Goal: Information Seeking & Learning: Learn about a topic

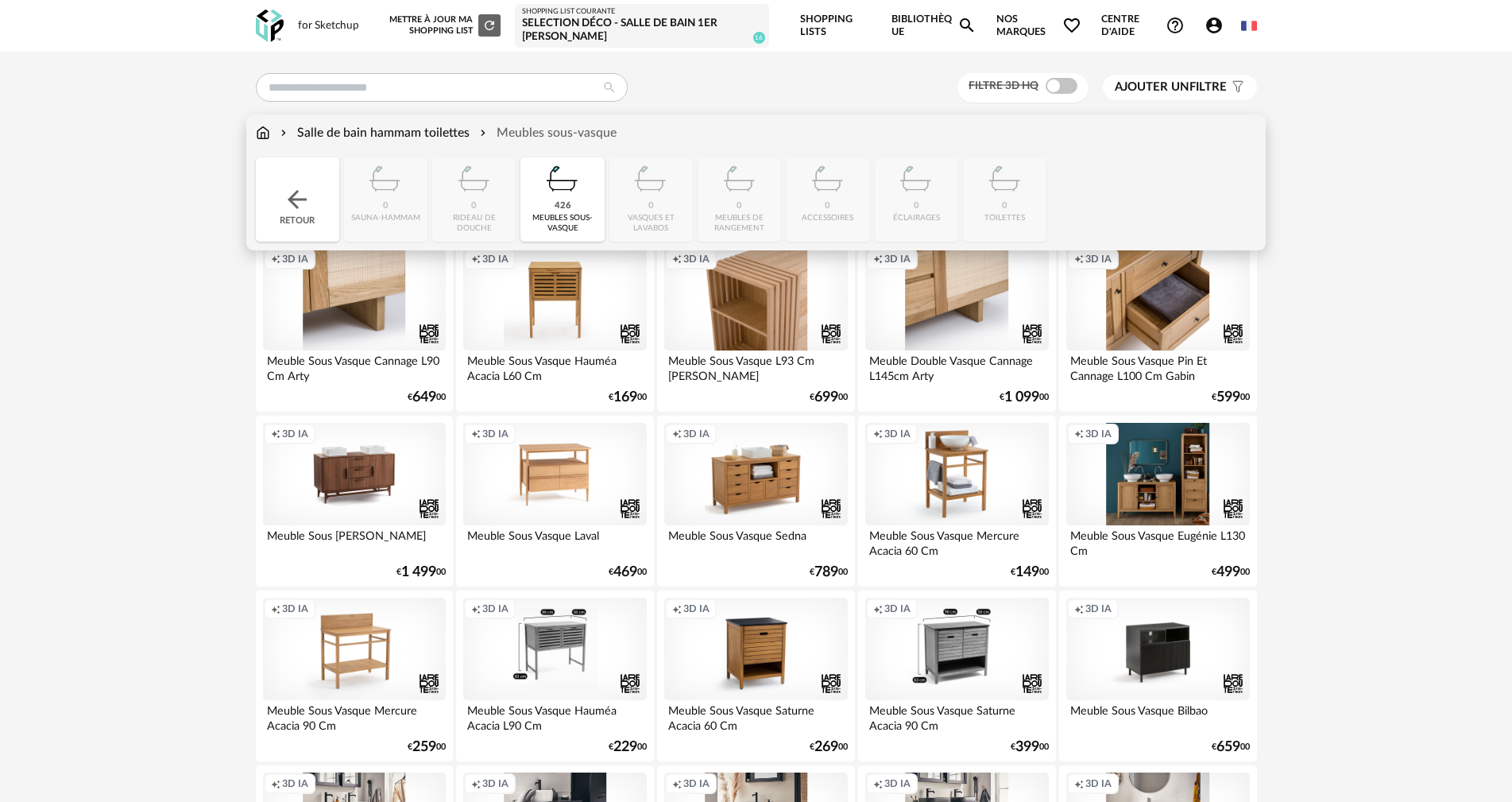
click at [302, 188] on img at bounding box center [296, 199] width 28 height 28
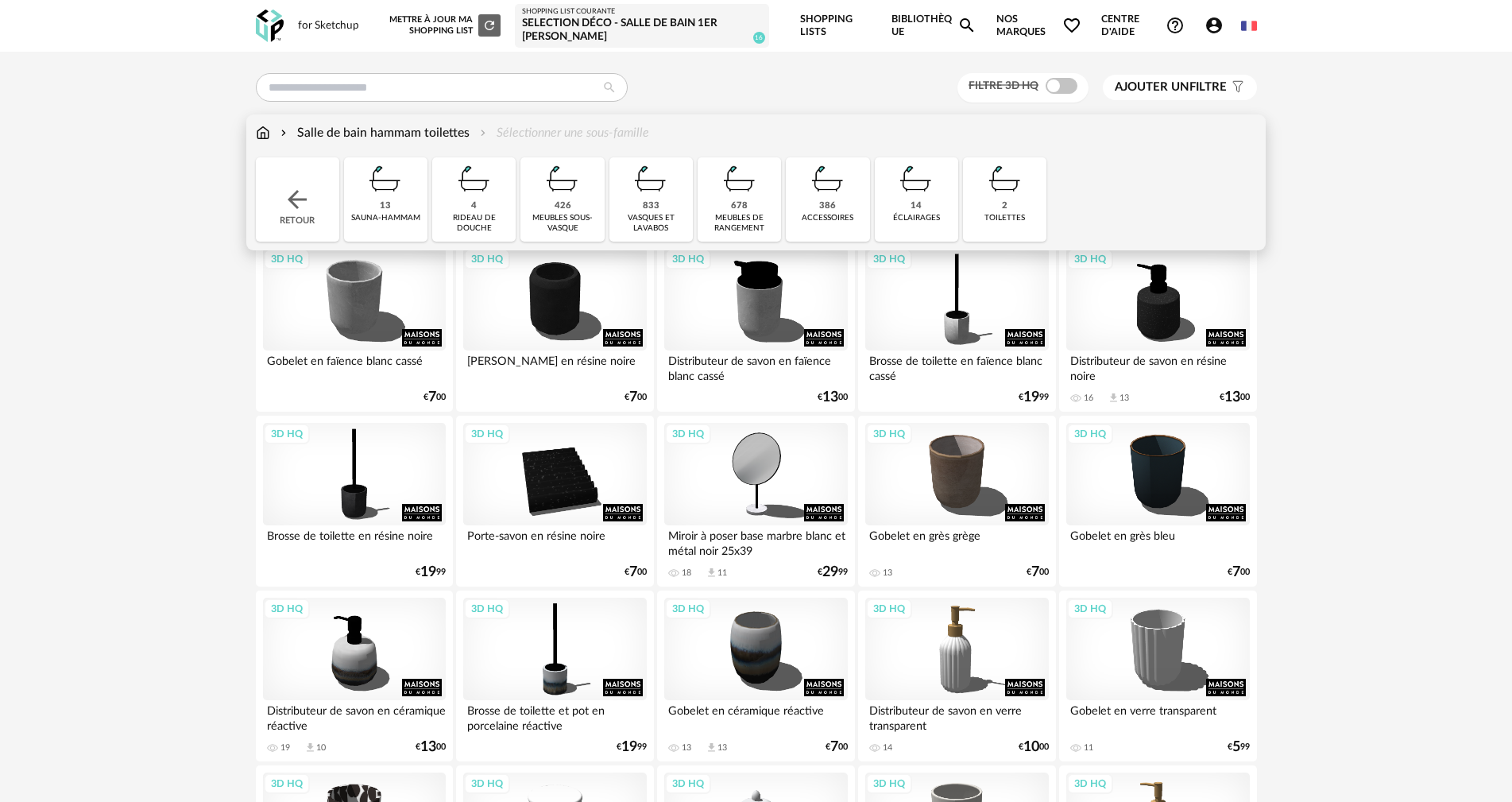
click at [654, 198] on img at bounding box center [650, 178] width 43 height 43
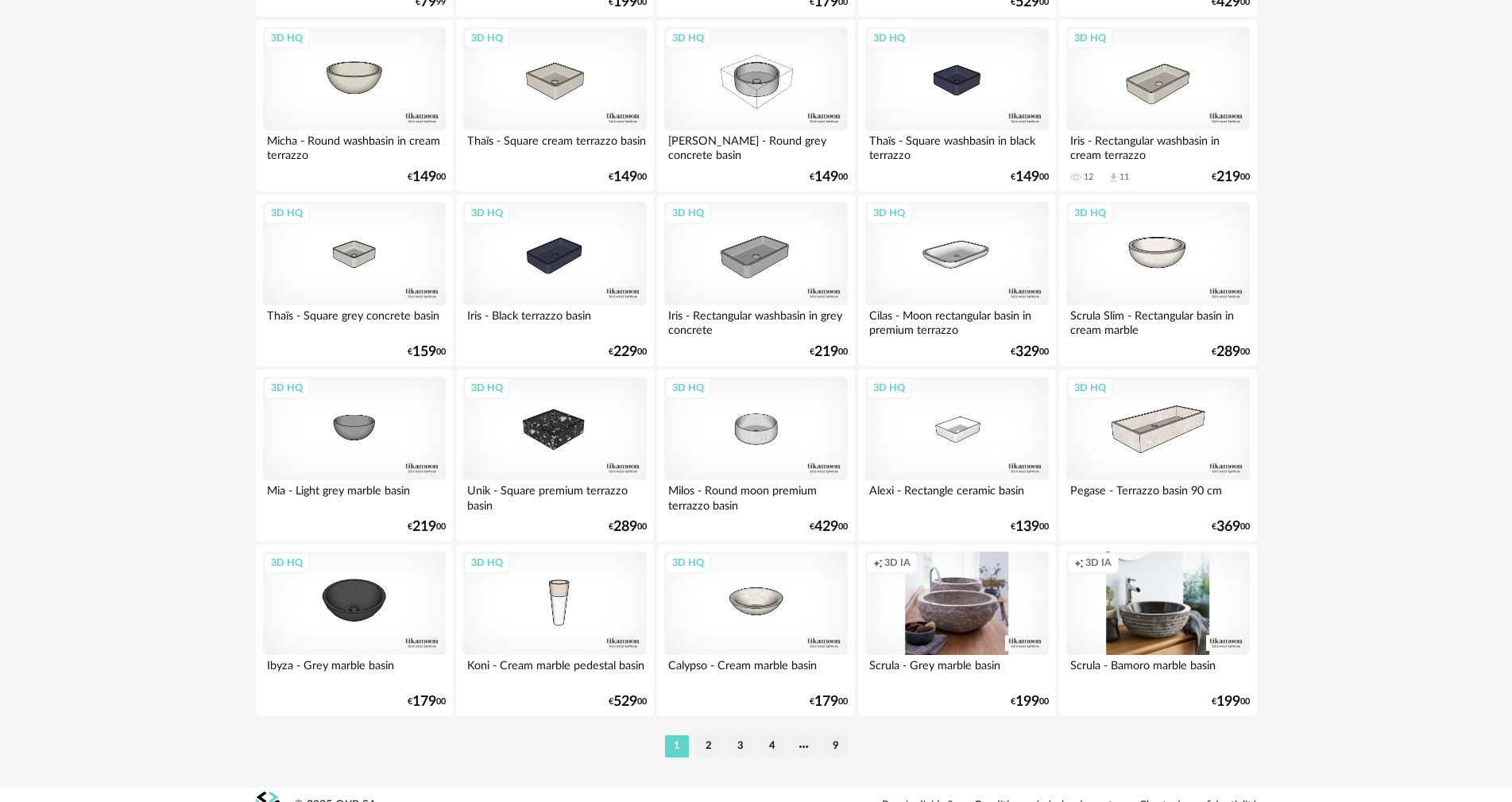
scroll to position [3040, 0]
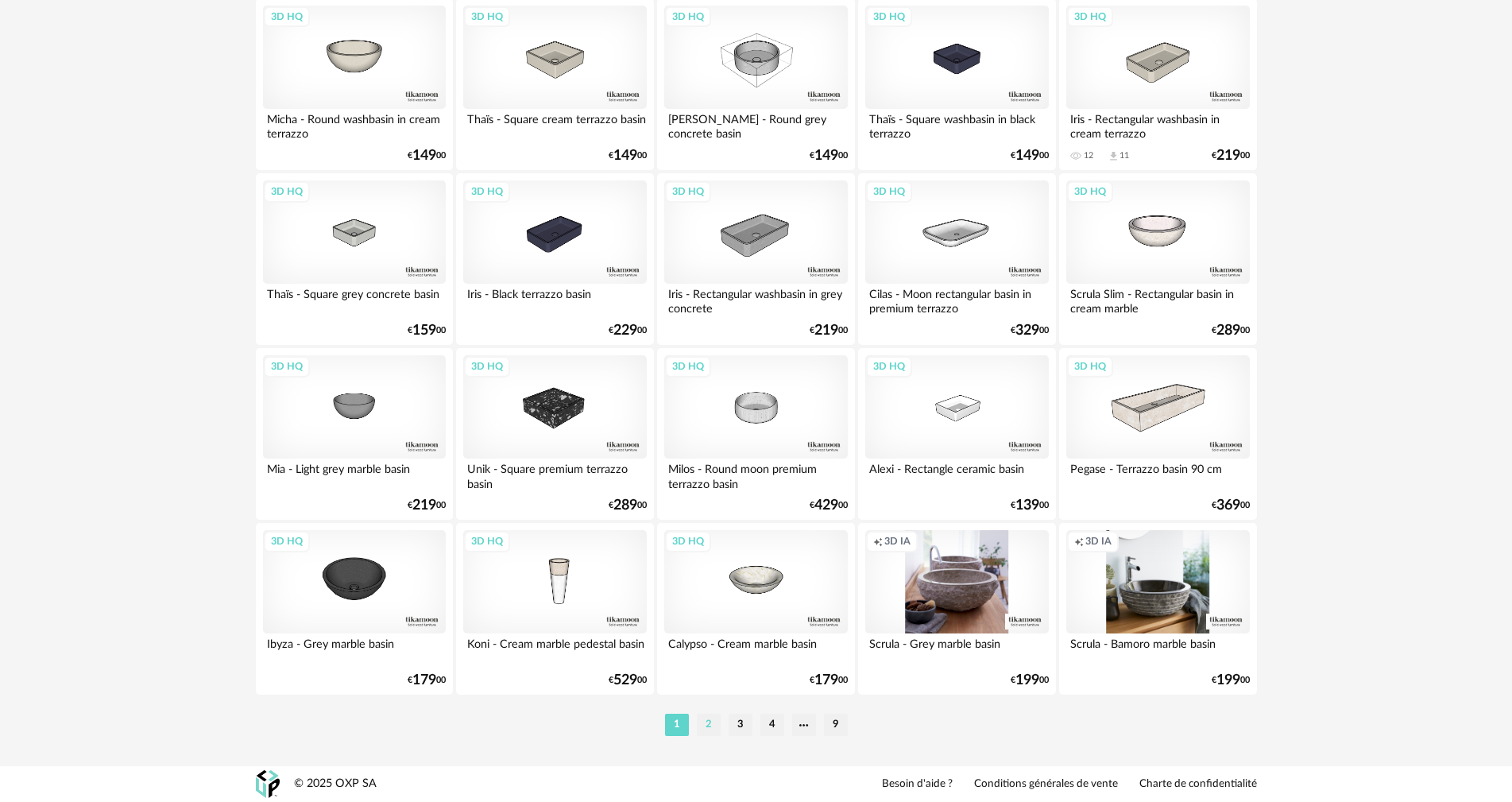
click at [709, 720] on li "2" at bounding box center [708, 725] width 24 height 22
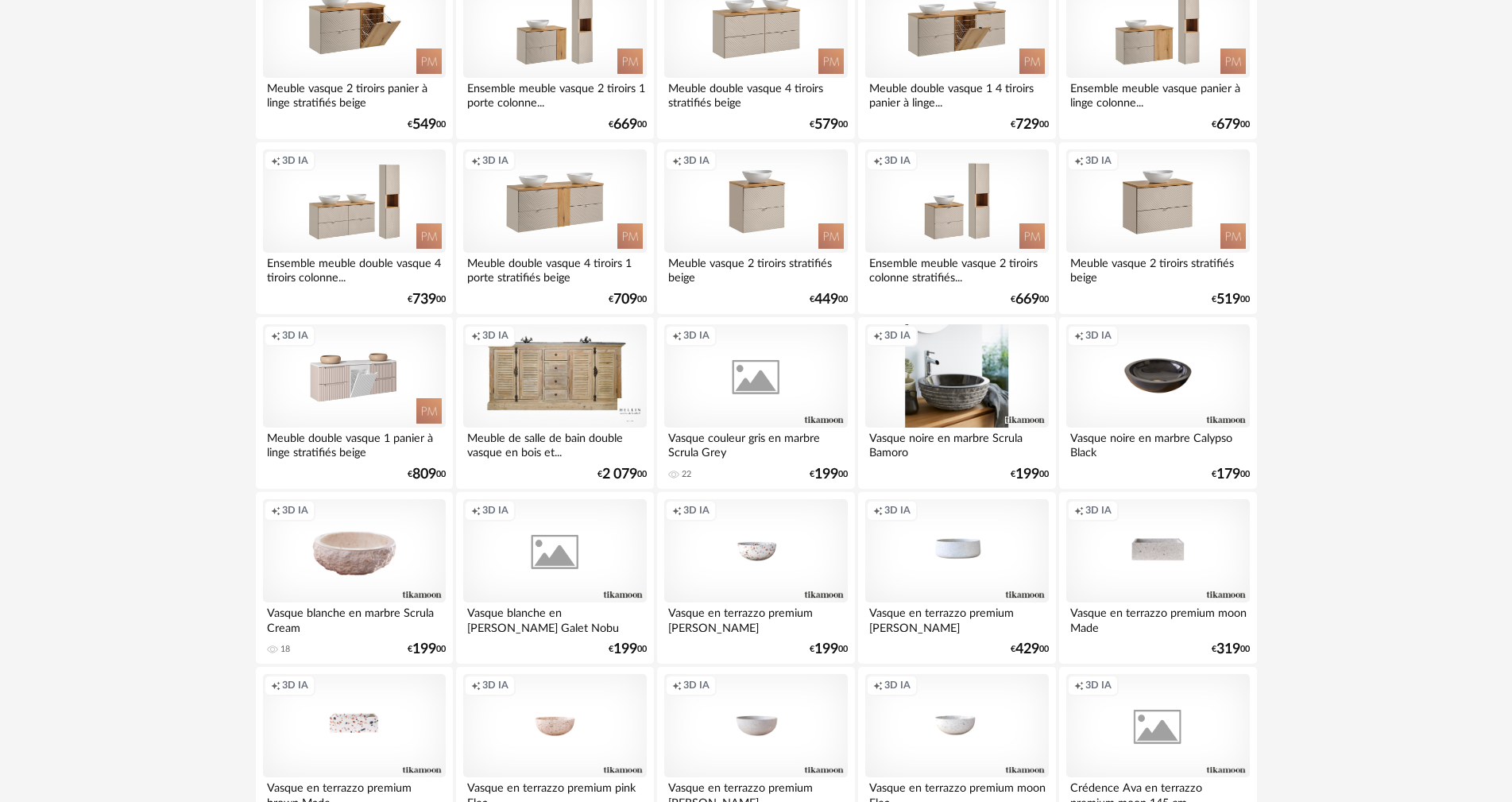
scroll to position [3040, 0]
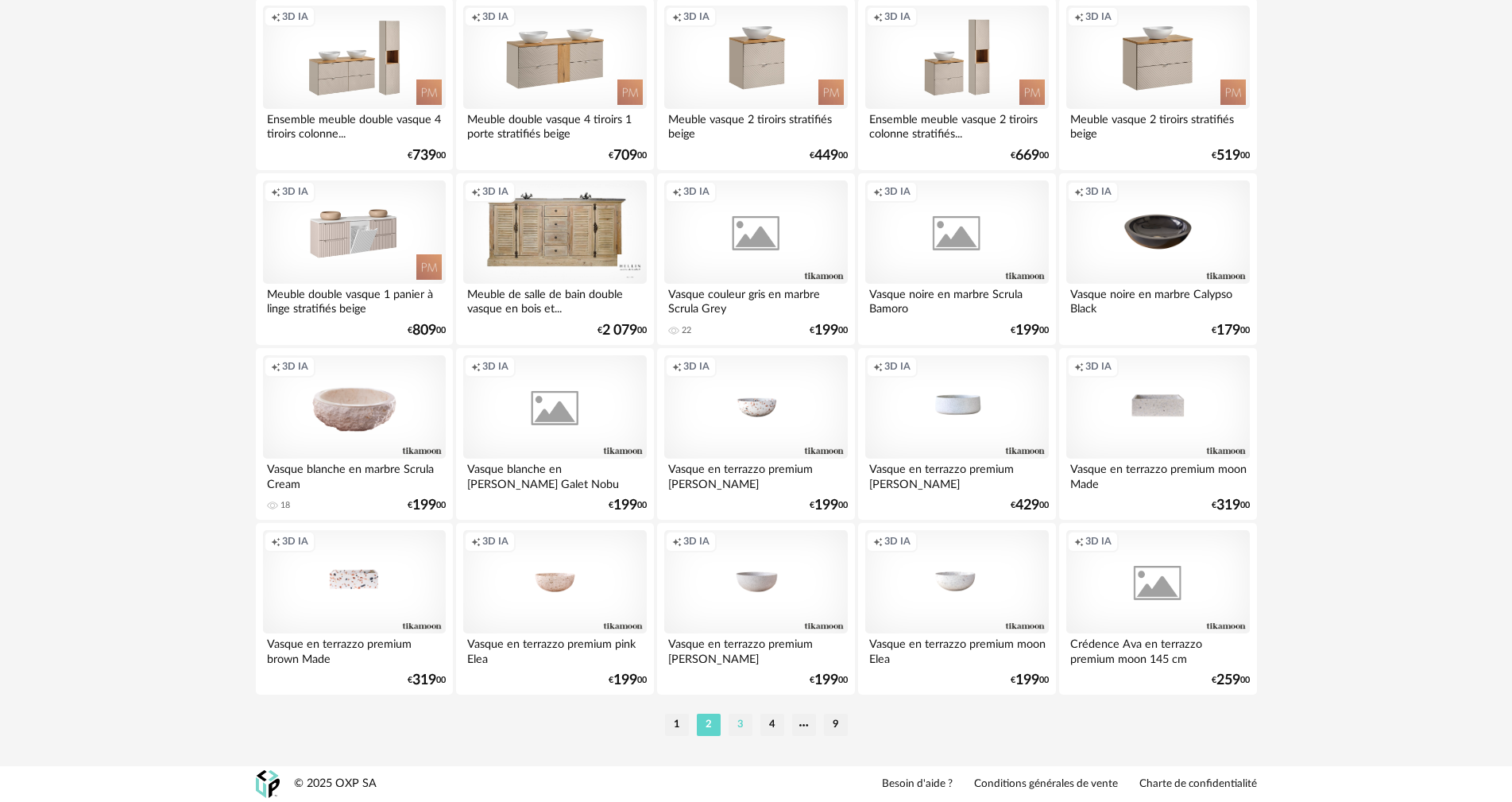
click at [728, 722] on li "3" at bounding box center [740, 725] width 24 height 22
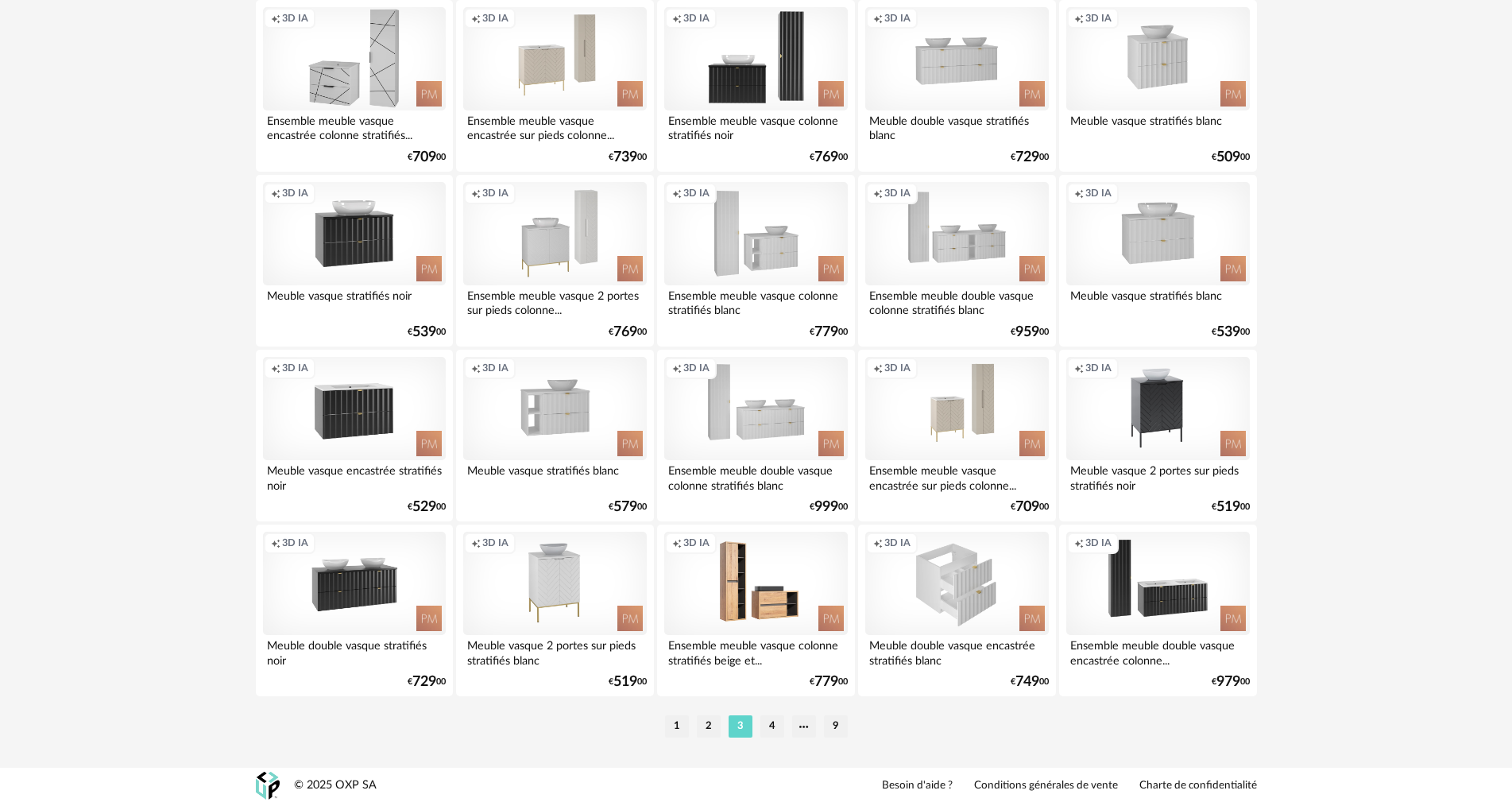
scroll to position [3040, 0]
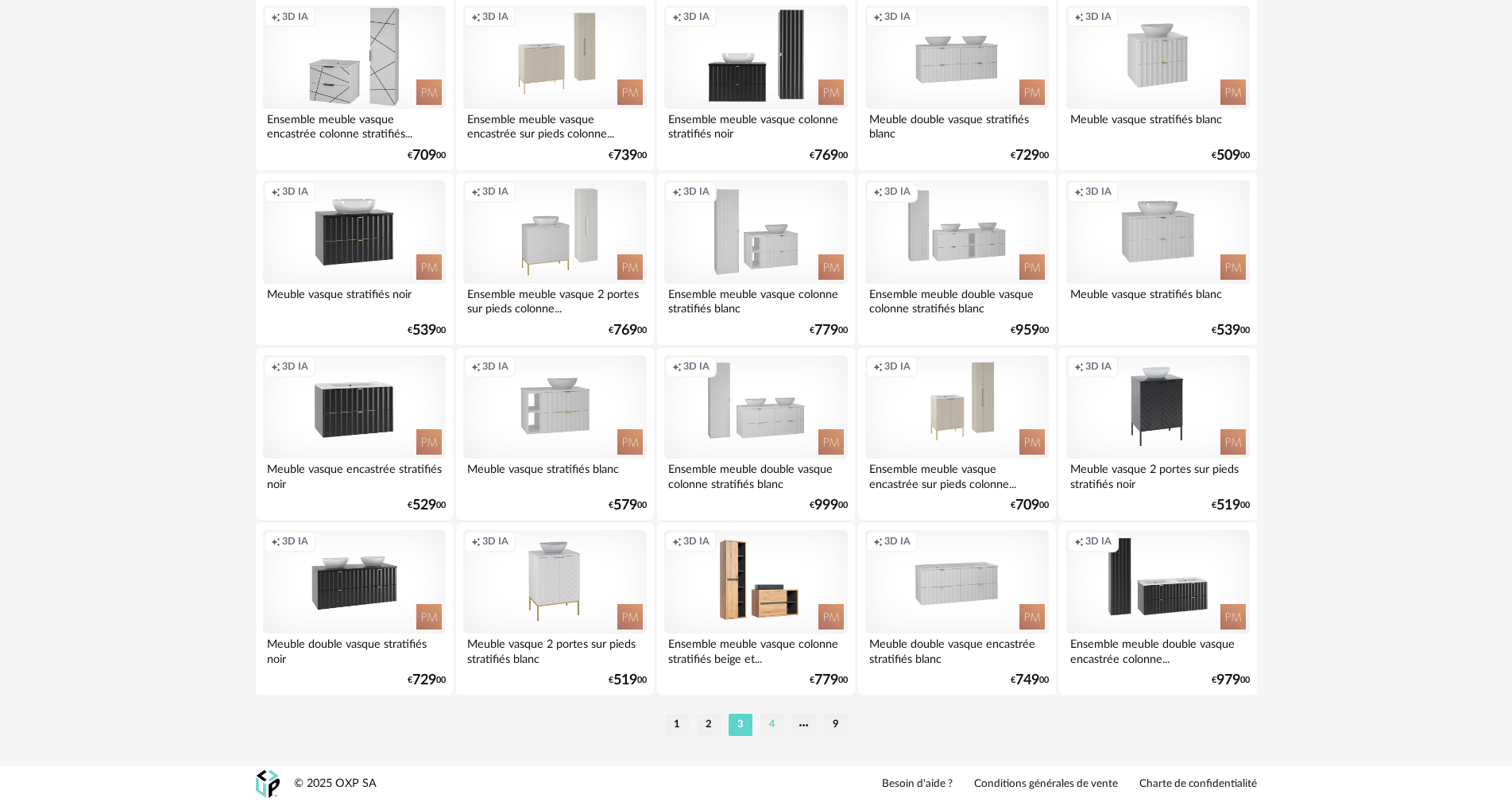
click at [769, 729] on li "4" at bounding box center [772, 725] width 24 height 22
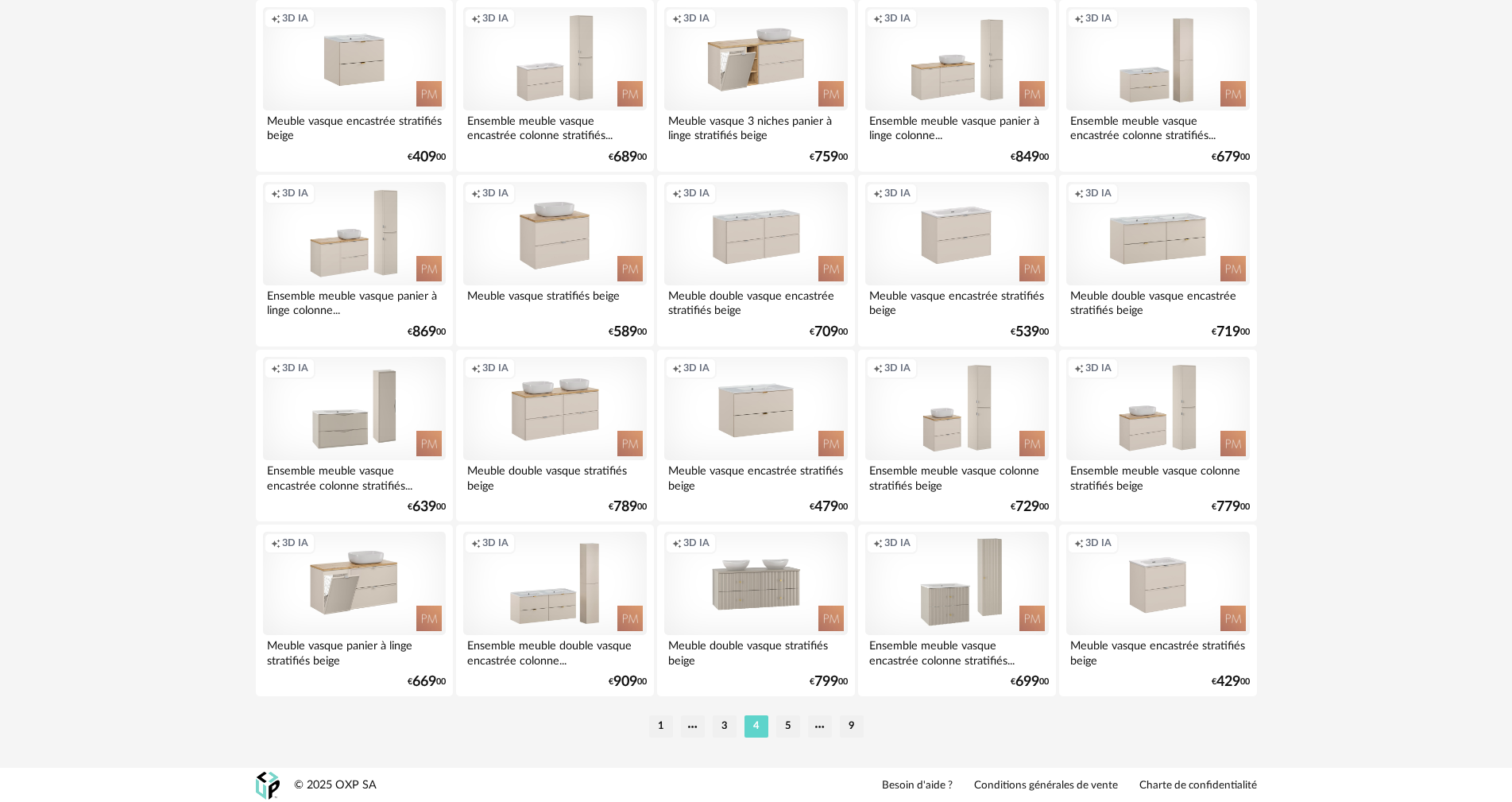
scroll to position [3040, 0]
click at [782, 723] on li "5" at bounding box center [788, 725] width 24 height 22
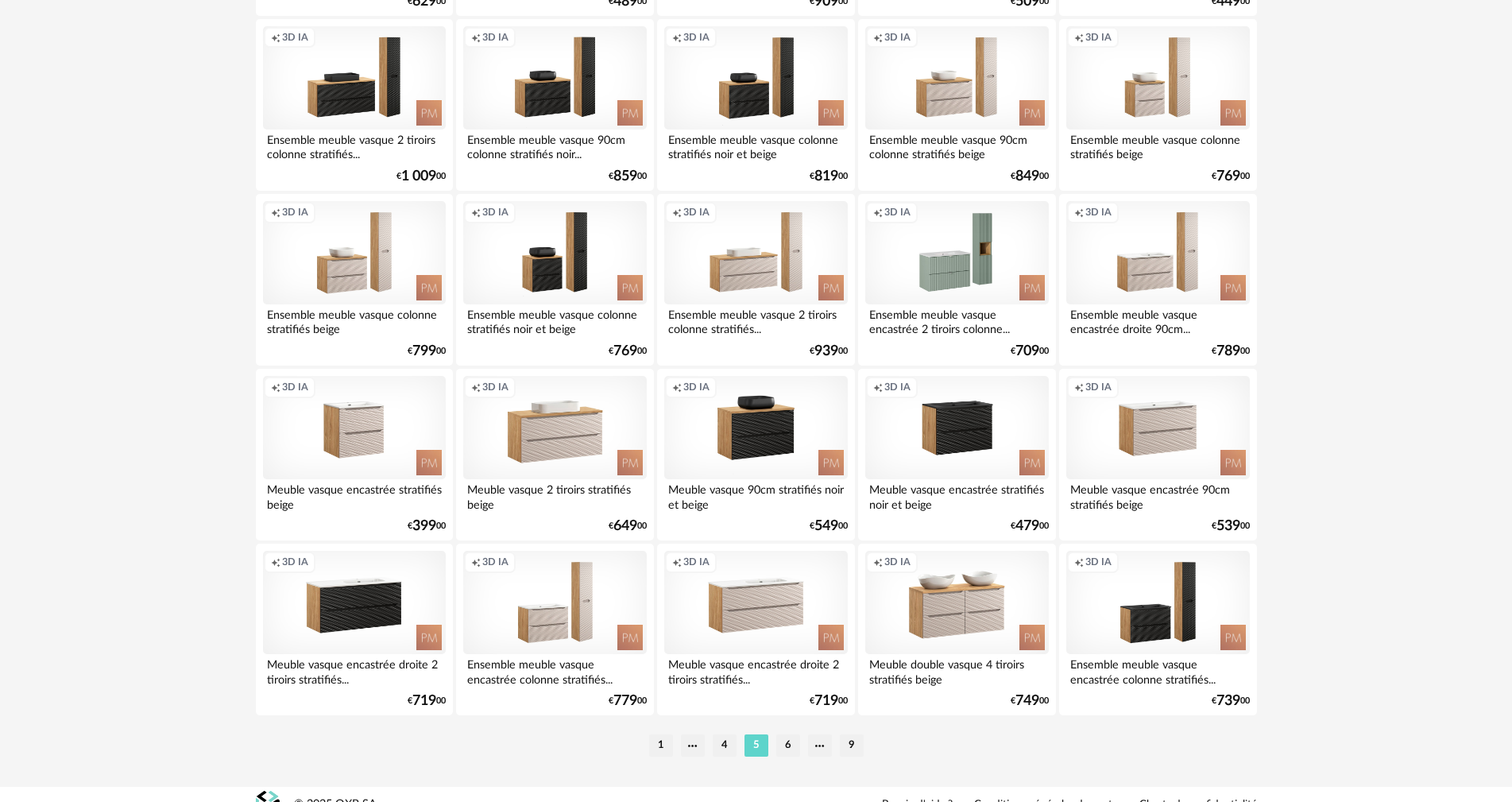
scroll to position [3040, 0]
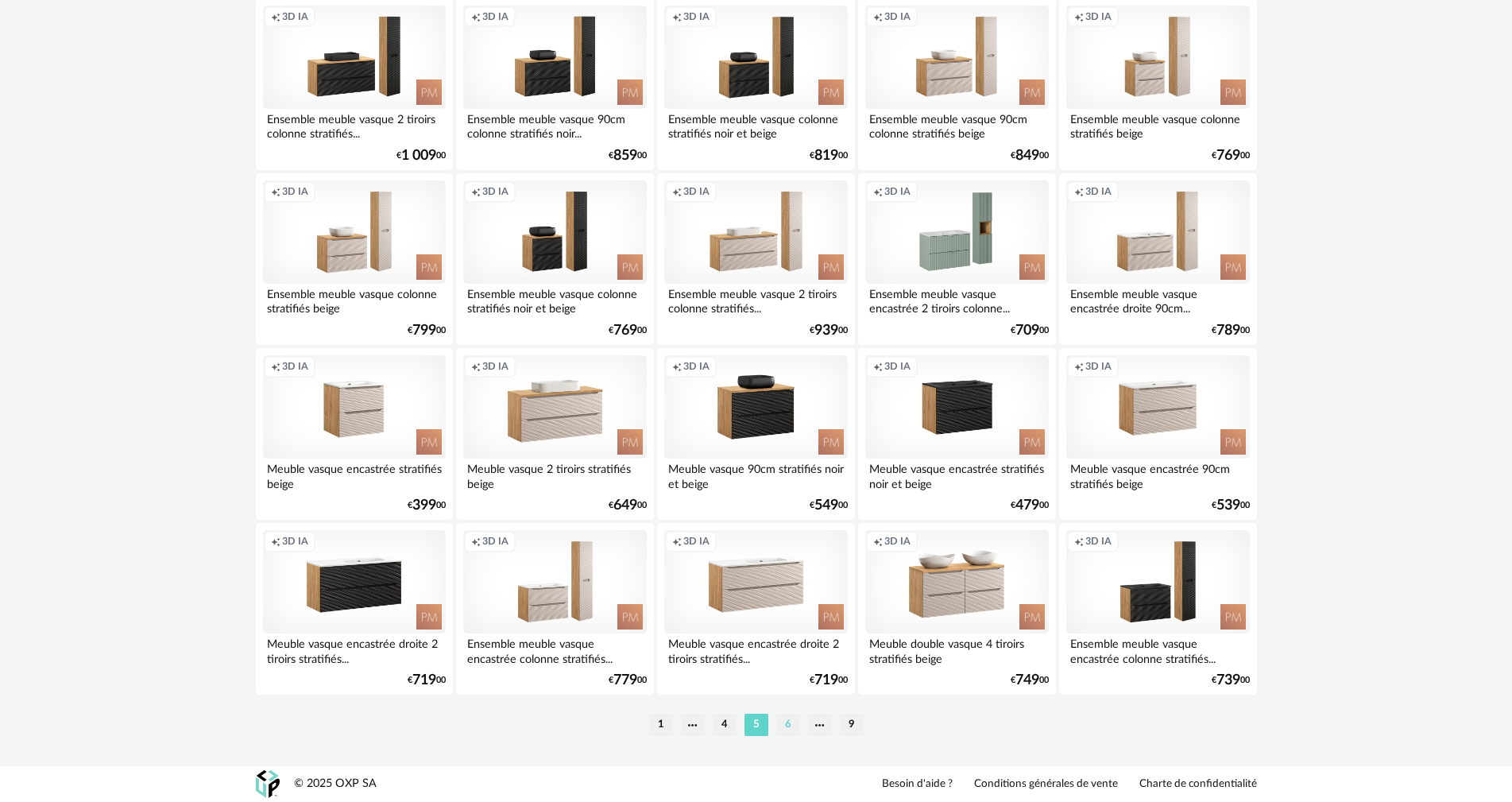
click at [787, 724] on li "6" at bounding box center [788, 725] width 24 height 22
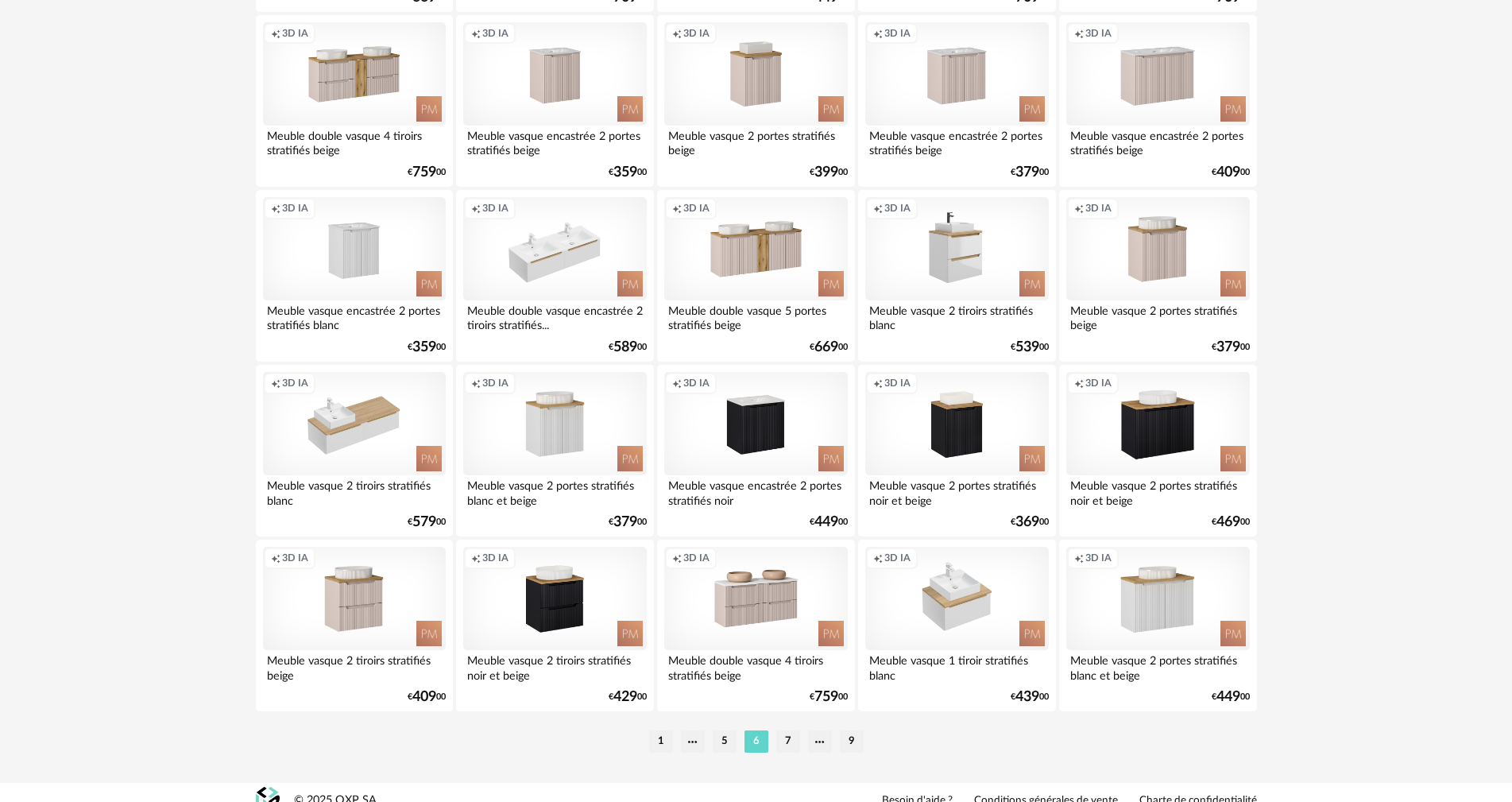
scroll to position [3040, 0]
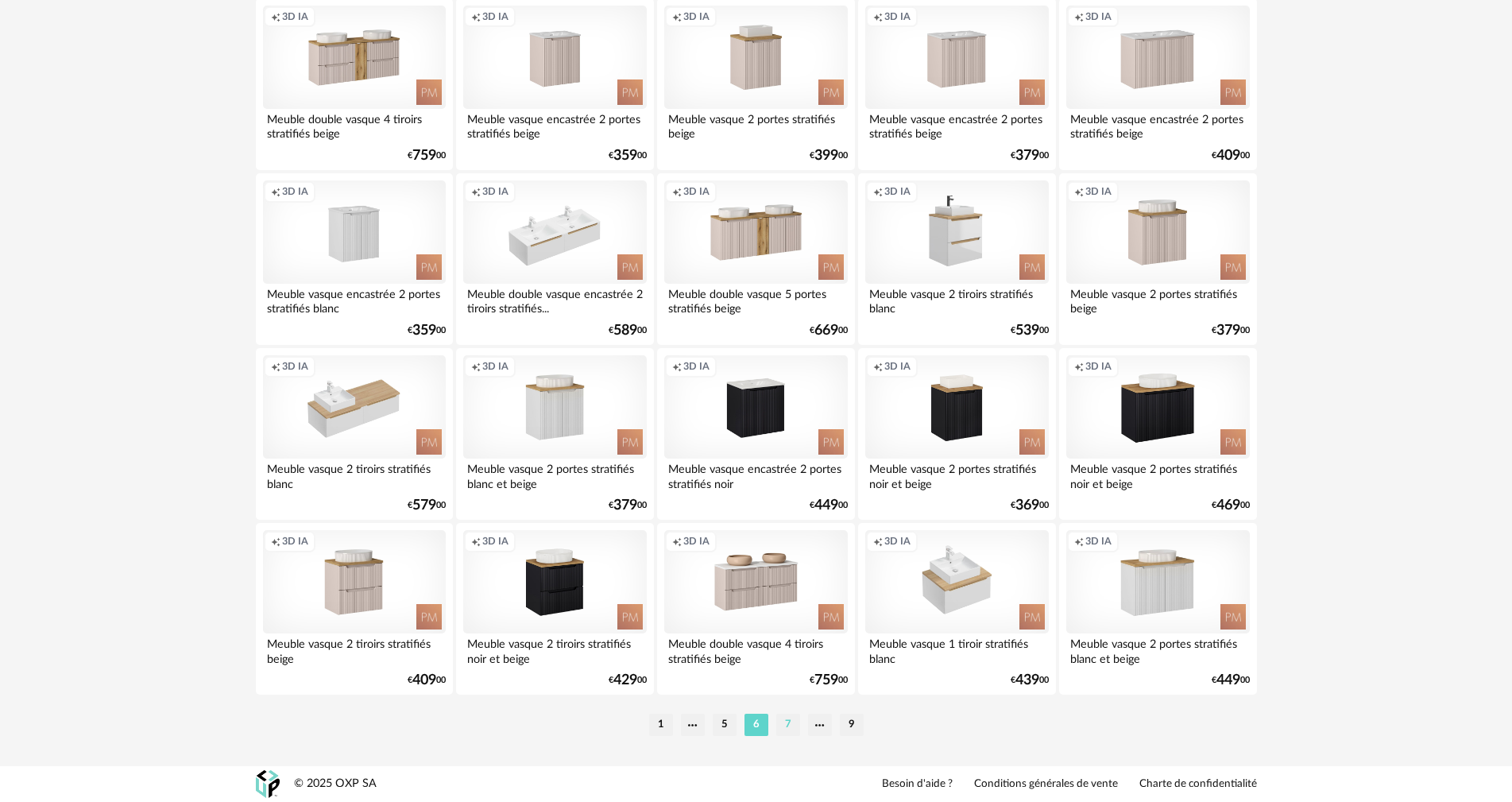
click at [789, 723] on li "7" at bounding box center [788, 725] width 24 height 22
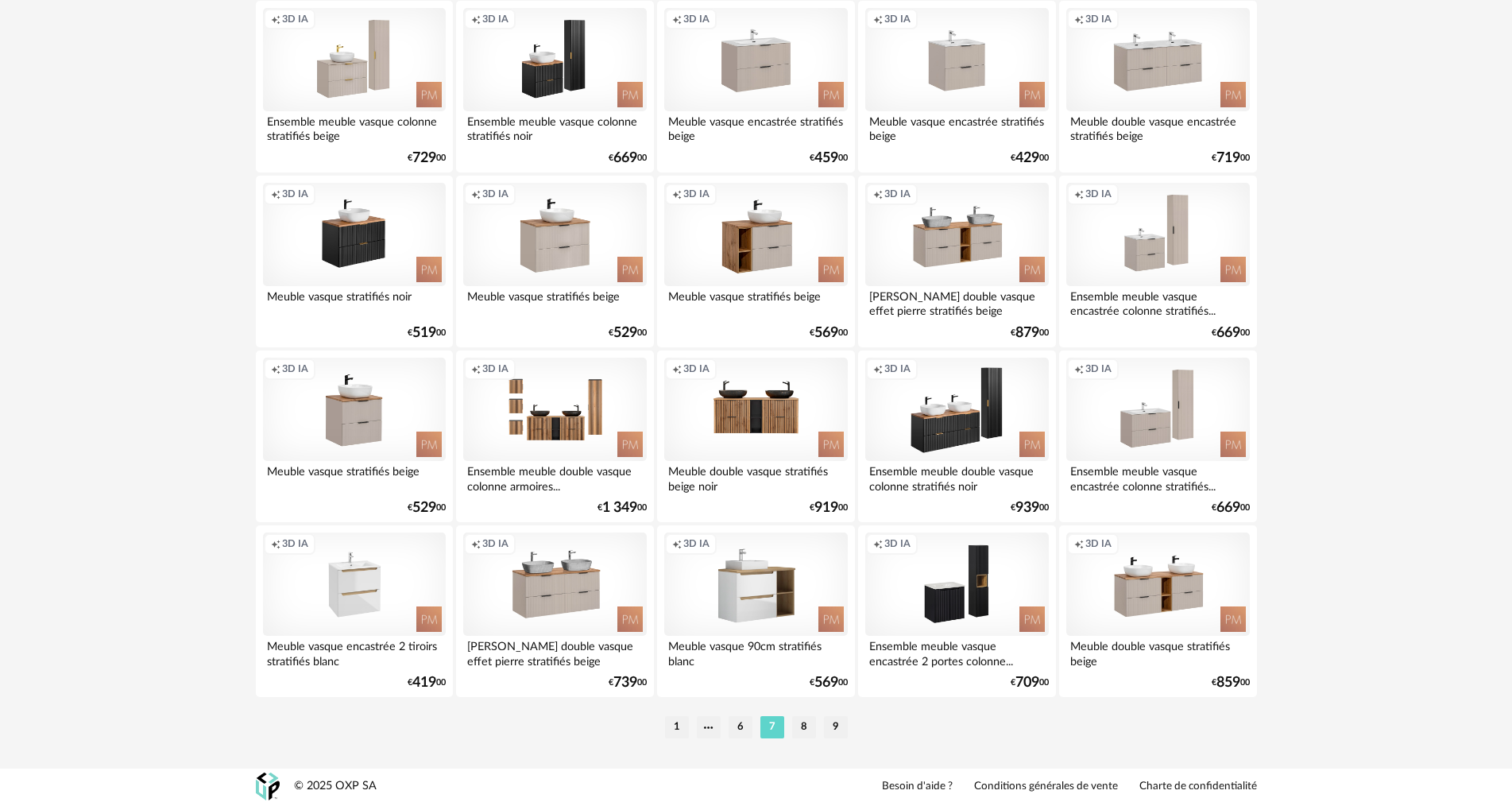
scroll to position [3040, 0]
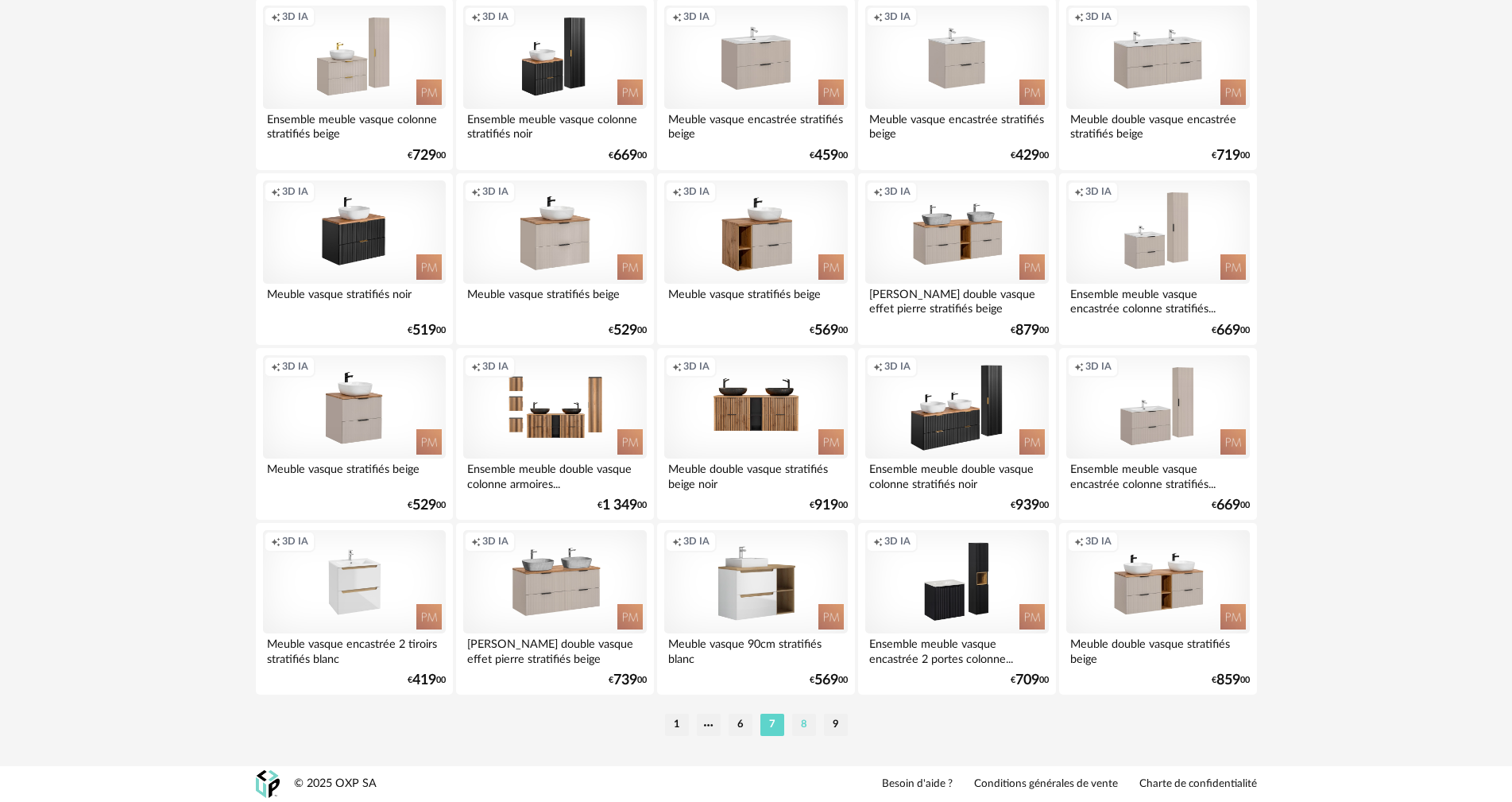
click at [801, 726] on li "8" at bounding box center [804, 725] width 24 height 22
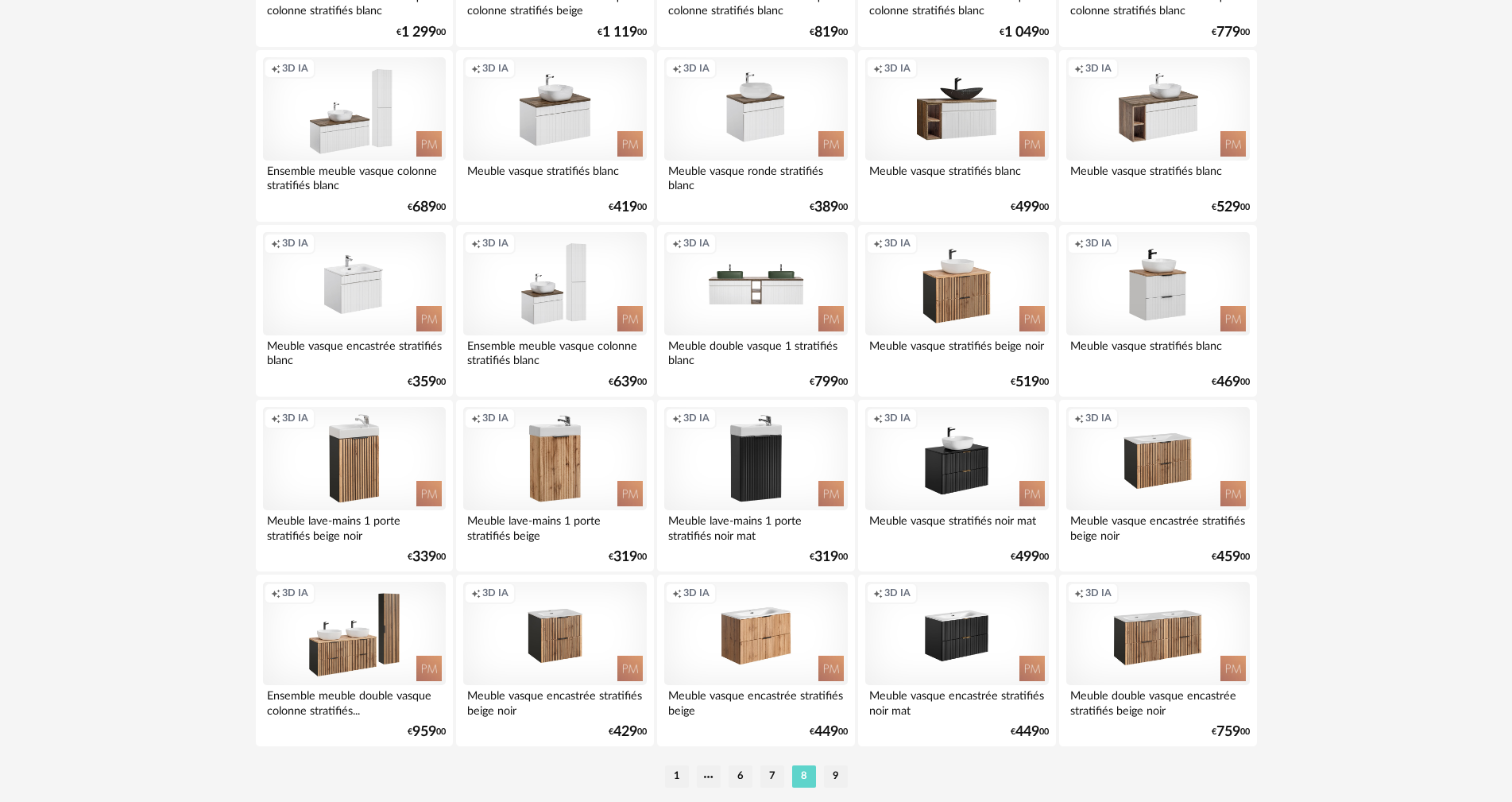
scroll to position [3040, 0]
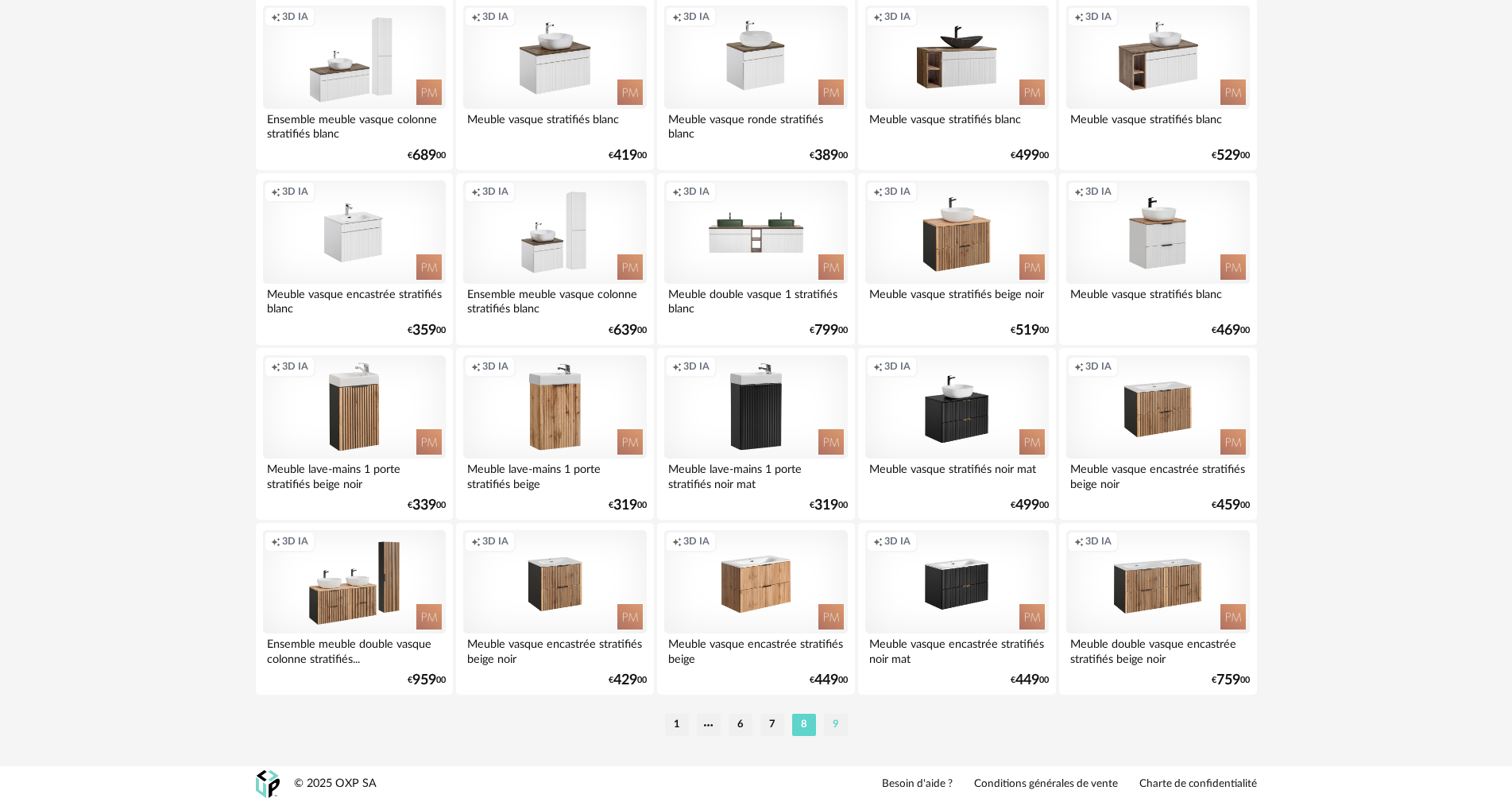
click at [841, 725] on li "9" at bounding box center [836, 725] width 24 height 22
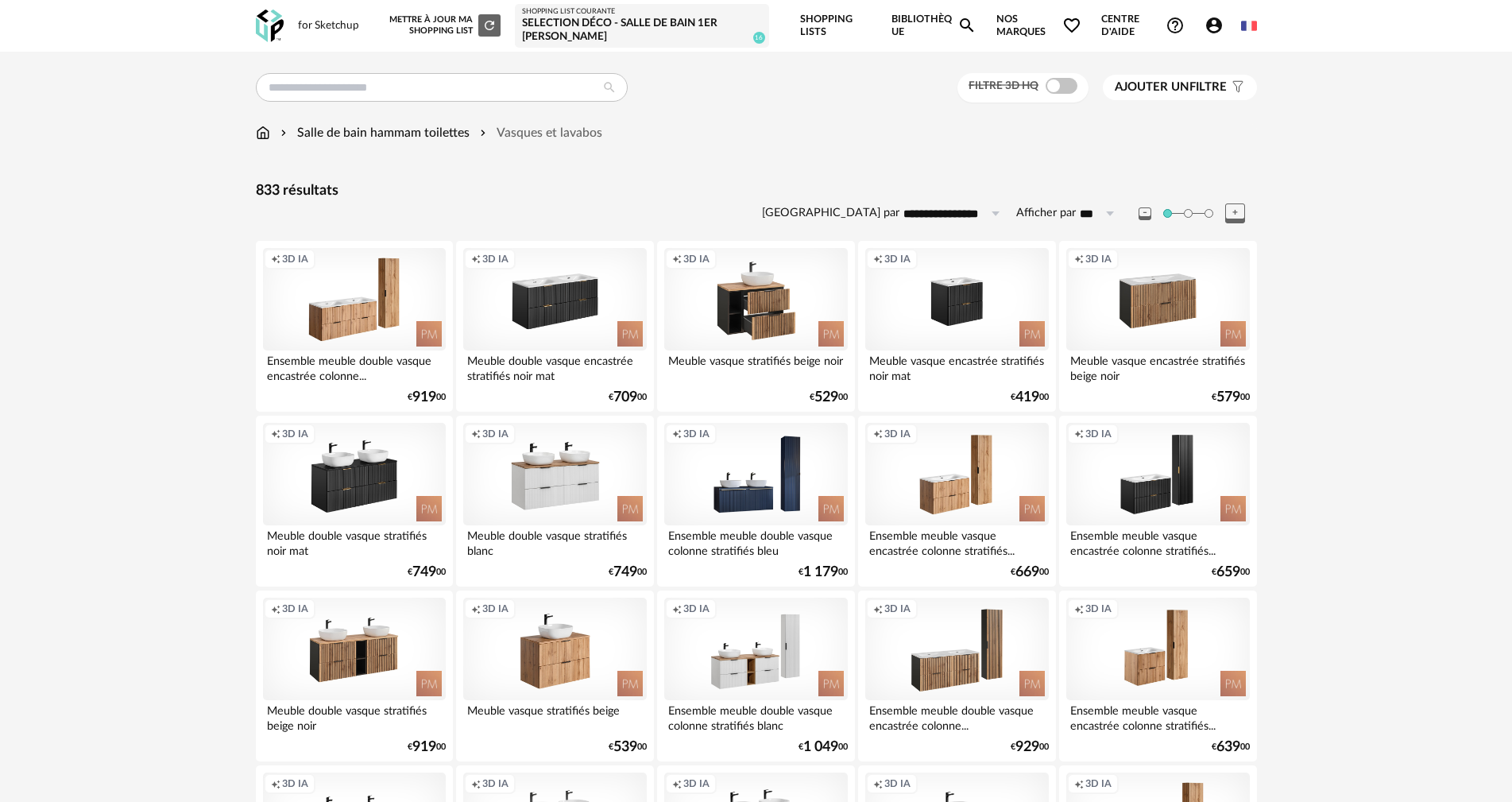
click at [778, 309] on div "Creation icon 3D IA" at bounding box center [755, 300] width 183 height 104
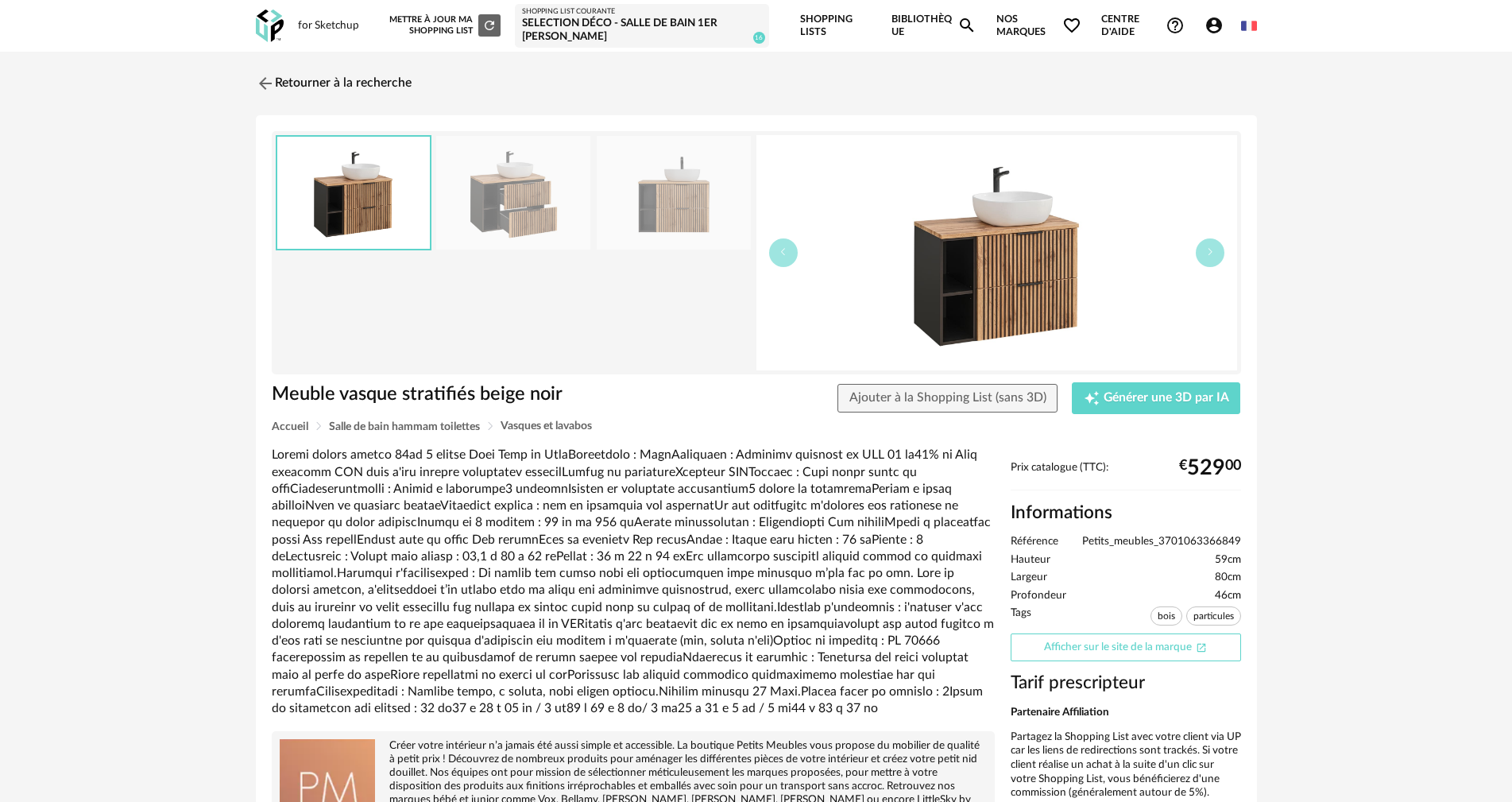
click at [1056, 657] on link "Afficher sur le site de la marque Open In New icon" at bounding box center [1125, 647] width 230 height 28
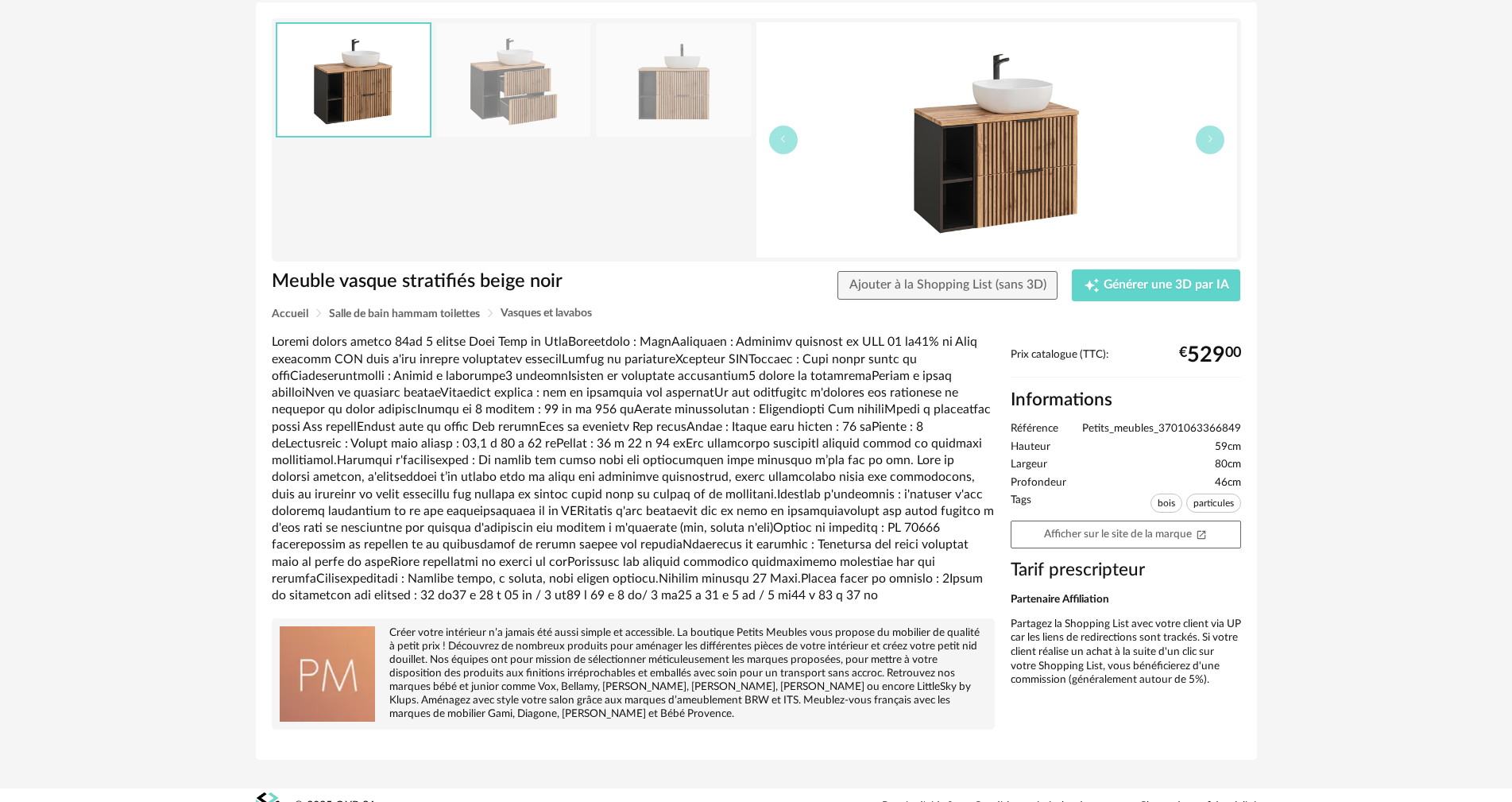
scroll to position [135, 0]
